Goal: Task Accomplishment & Management: Use online tool/utility

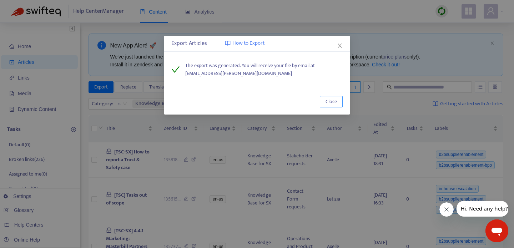
click at [328, 98] on span "Close" at bounding box center [330, 102] width 11 height 8
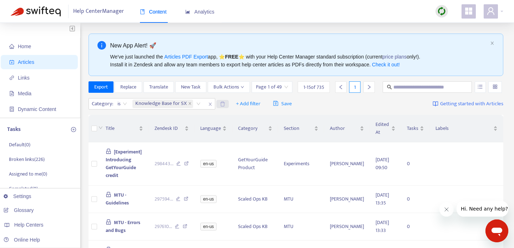
click at [223, 107] on icon "delete" at bounding box center [222, 103] width 5 height 5
click at [95, 87] on span "Export" at bounding box center [101, 87] width 14 height 8
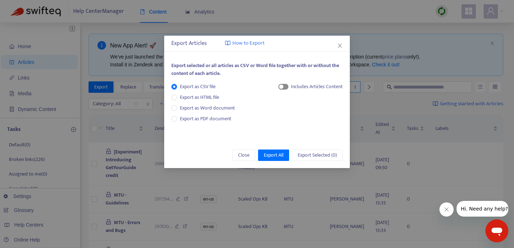
click at [283, 84] on span "button" at bounding box center [283, 87] width 10 height 6
click at [270, 154] on span "Export All" at bounding box center [274, 155] width 20 height 8
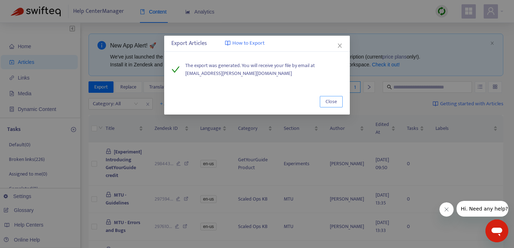
click at [331, 105] on span "Close" at bounding box center [330, 102] width 11 height 8
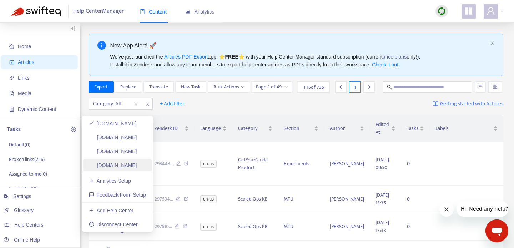
click at [114, 167] on link "[DOMAIN_NAME]" at bounding box center [113, 165] width 48 height 6
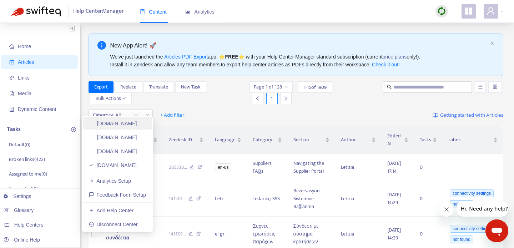
click at [117, 121] on link "[DOMAIN_NAME]" at bounding box center [113, 124] width 48 height 6
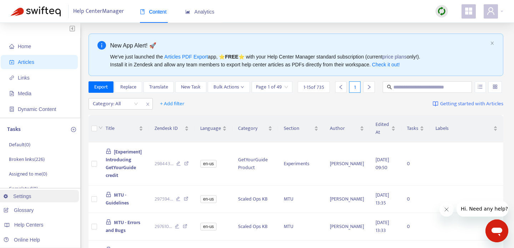
click at [12, 195] on link "Settings" at bounding box center [18, 196] width 28 height 6
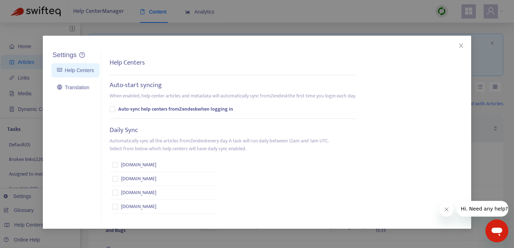
click at [20, 138] on div "Settings Help Centers Translation Settings Help Centers Auto-start syncing When…" at bounding box center [257, 124] width 514 height 248
